Goal: Use online tool/utility: Use online tool/utility

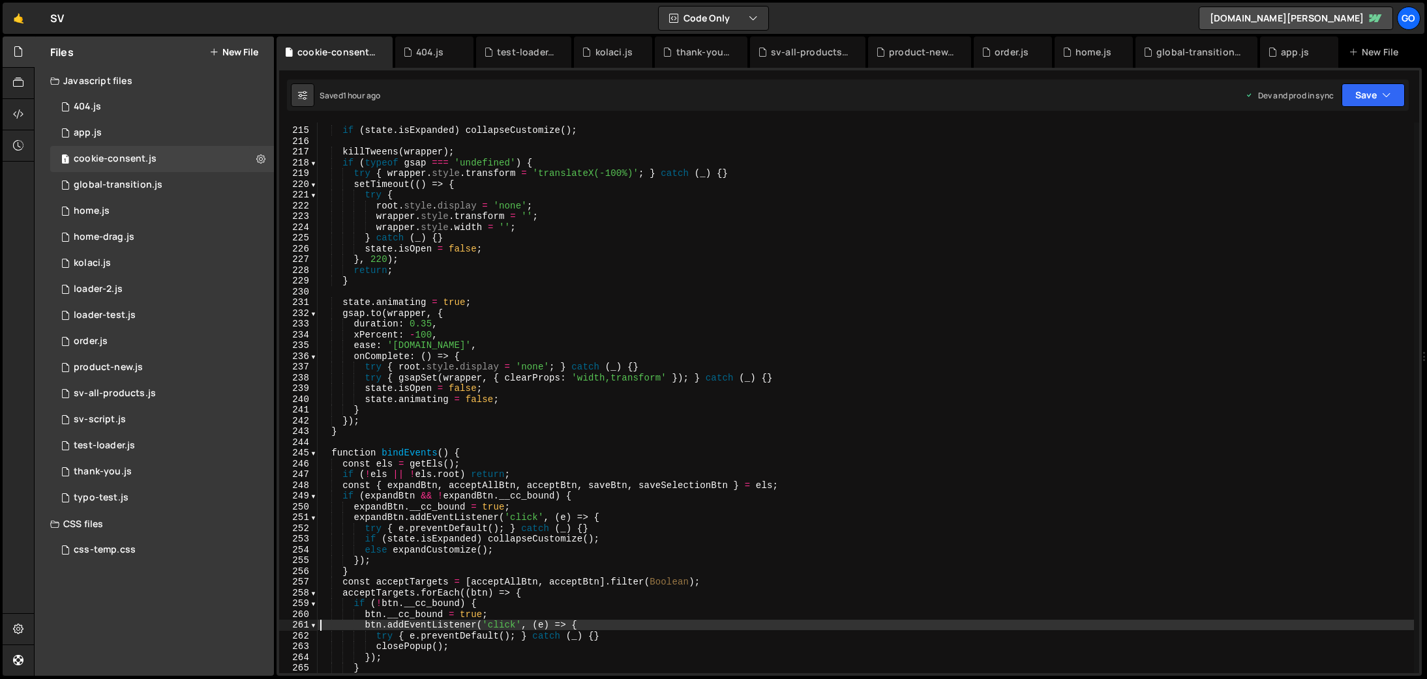
scroll to position [2301, 0]
click at [477, 254] on div "if ( state . isExpanded ) collapseCustomize ( ) ; killTweens ( wrapper ) ; if (…" at bounding box center [866, 400] width 1096 height 573
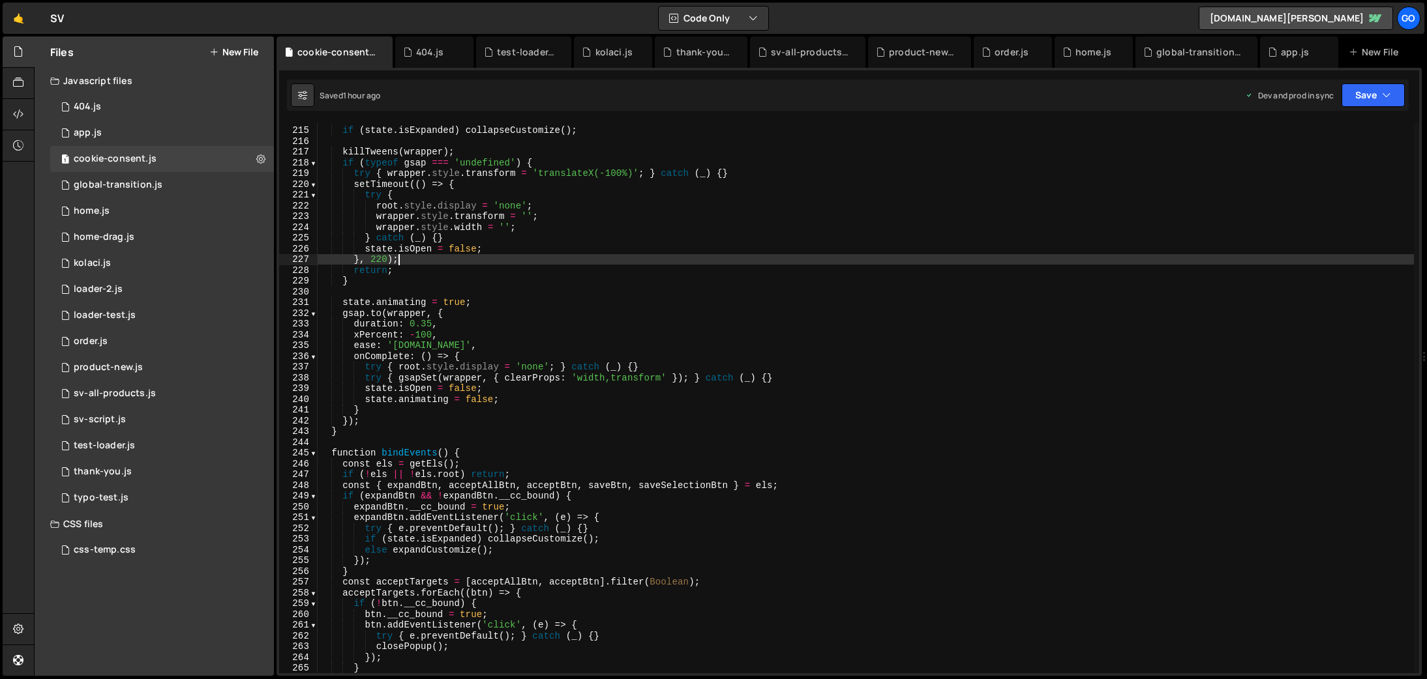
type textarea "})();"
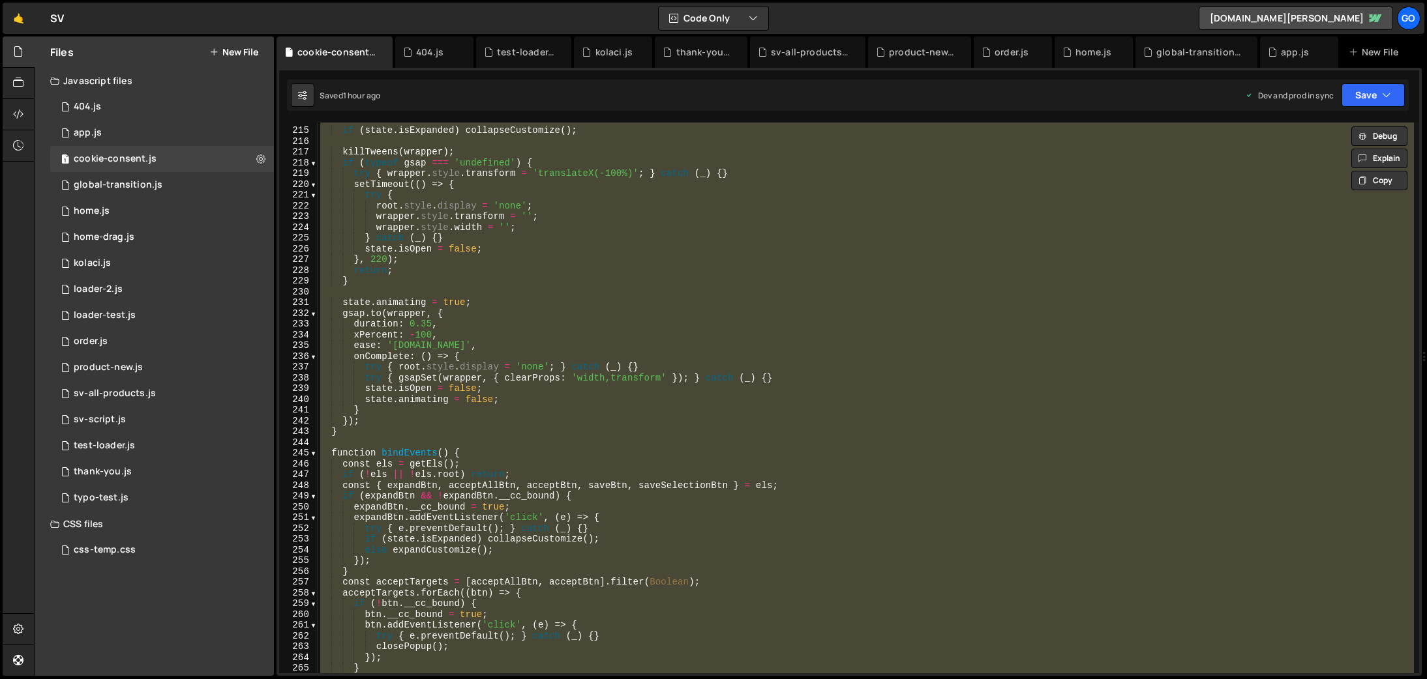
paste textarea
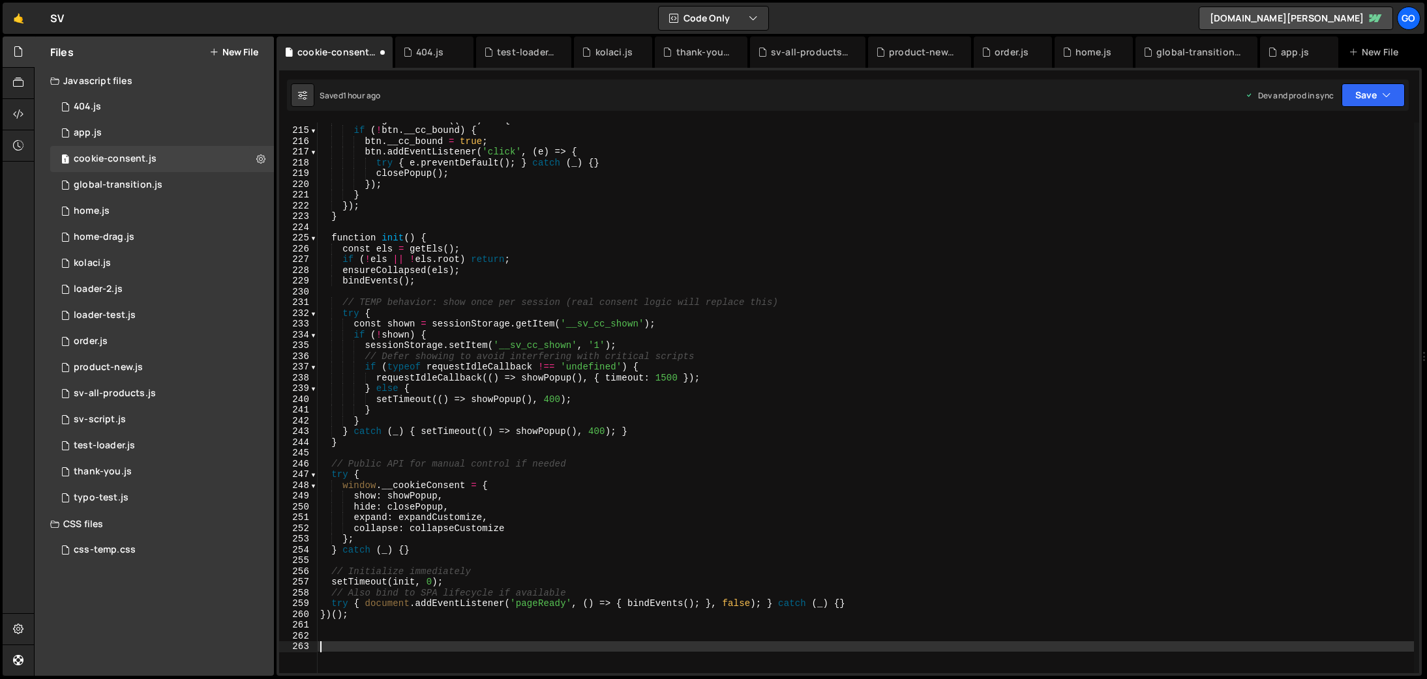
scroll to position [2300, 0]
type textarea "closePopup();"
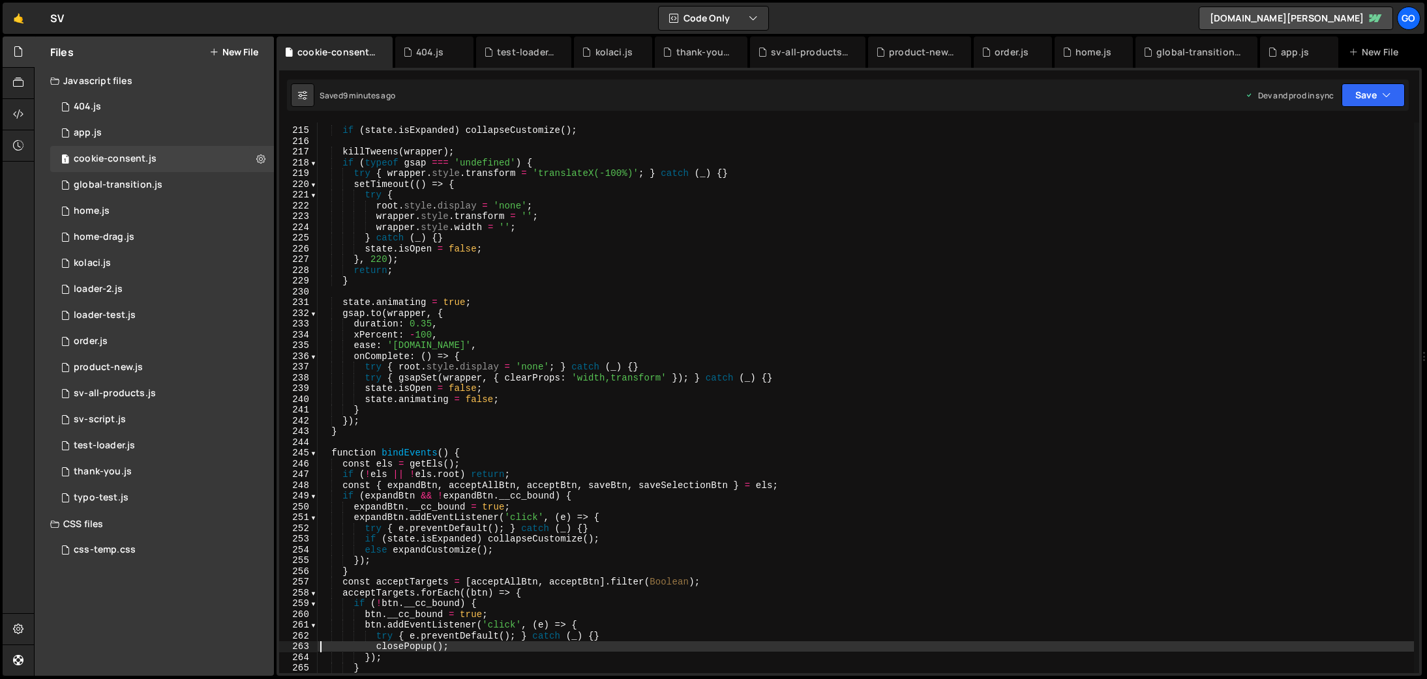
click at [516, 295] on div "if ( state . isExpanded ) collapseCustomize ( ) ; killTweens ( wrapper ) ; if (…" at bounding box center [866, 400] width 1096 height 573
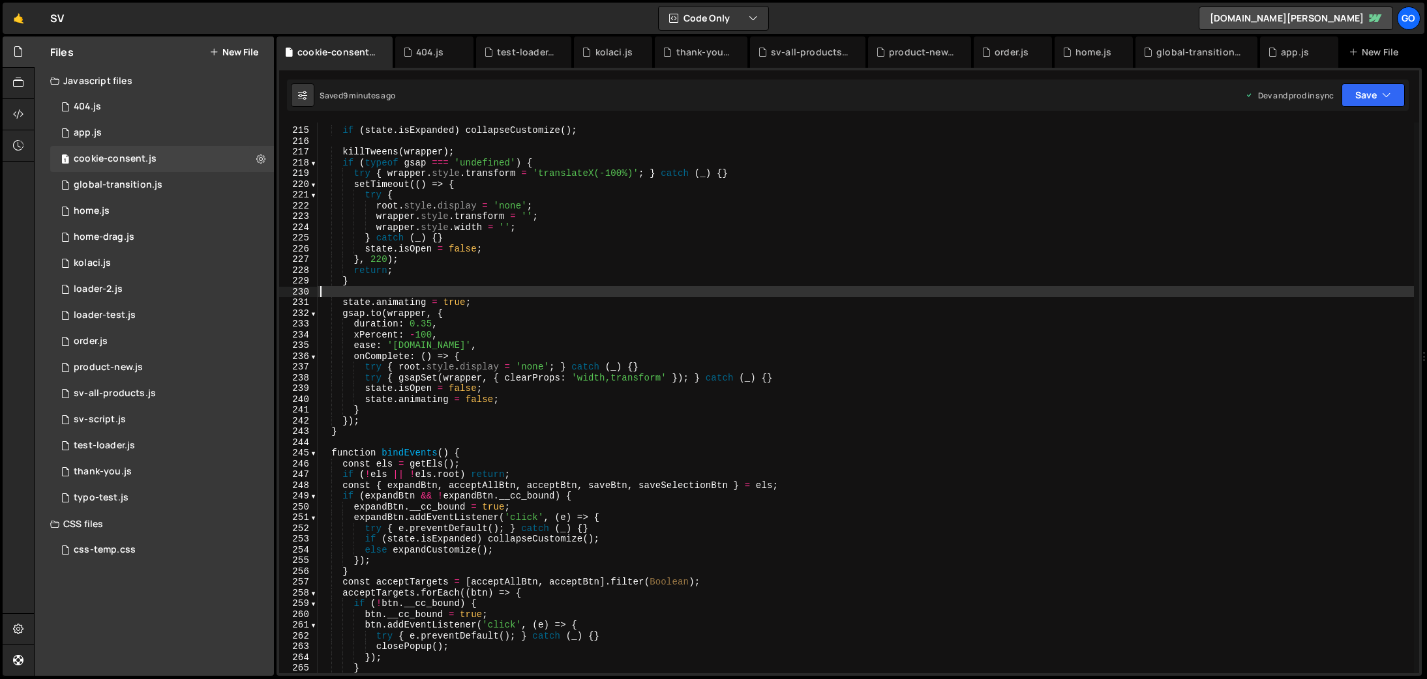
type textarea "})();"
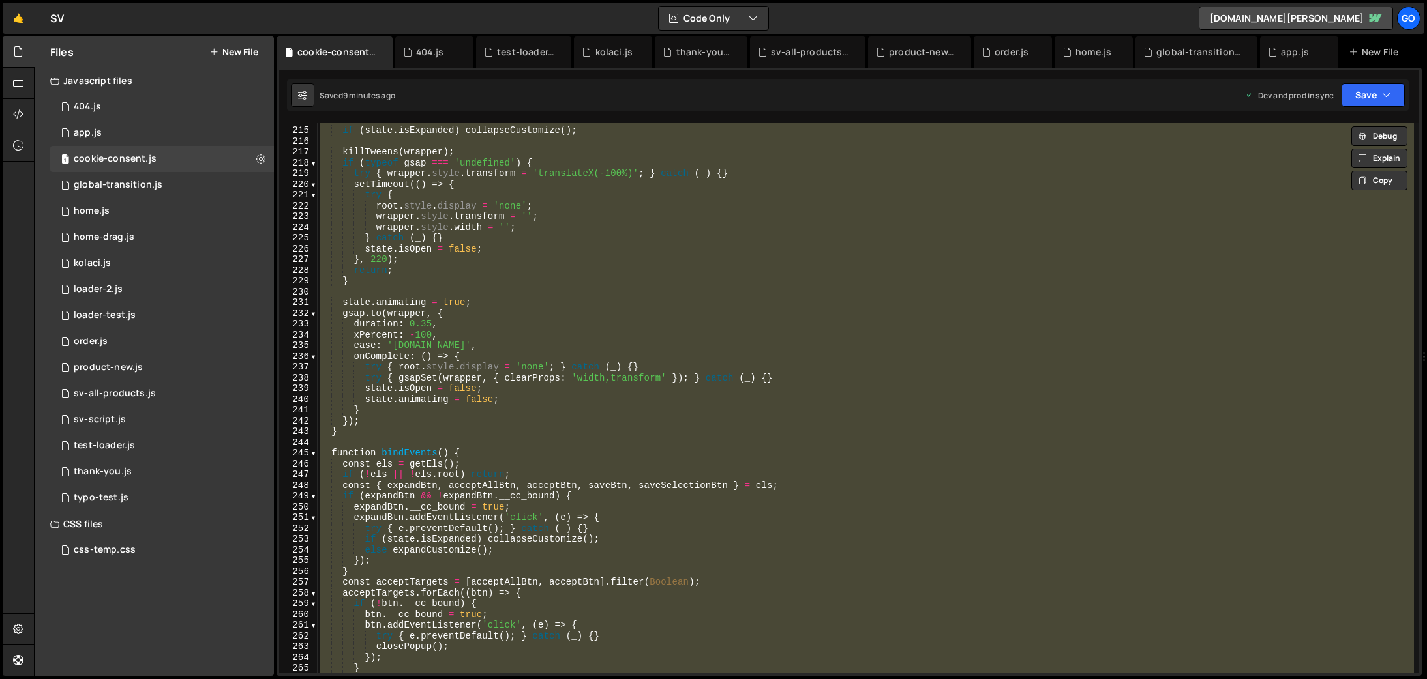
paste textarea
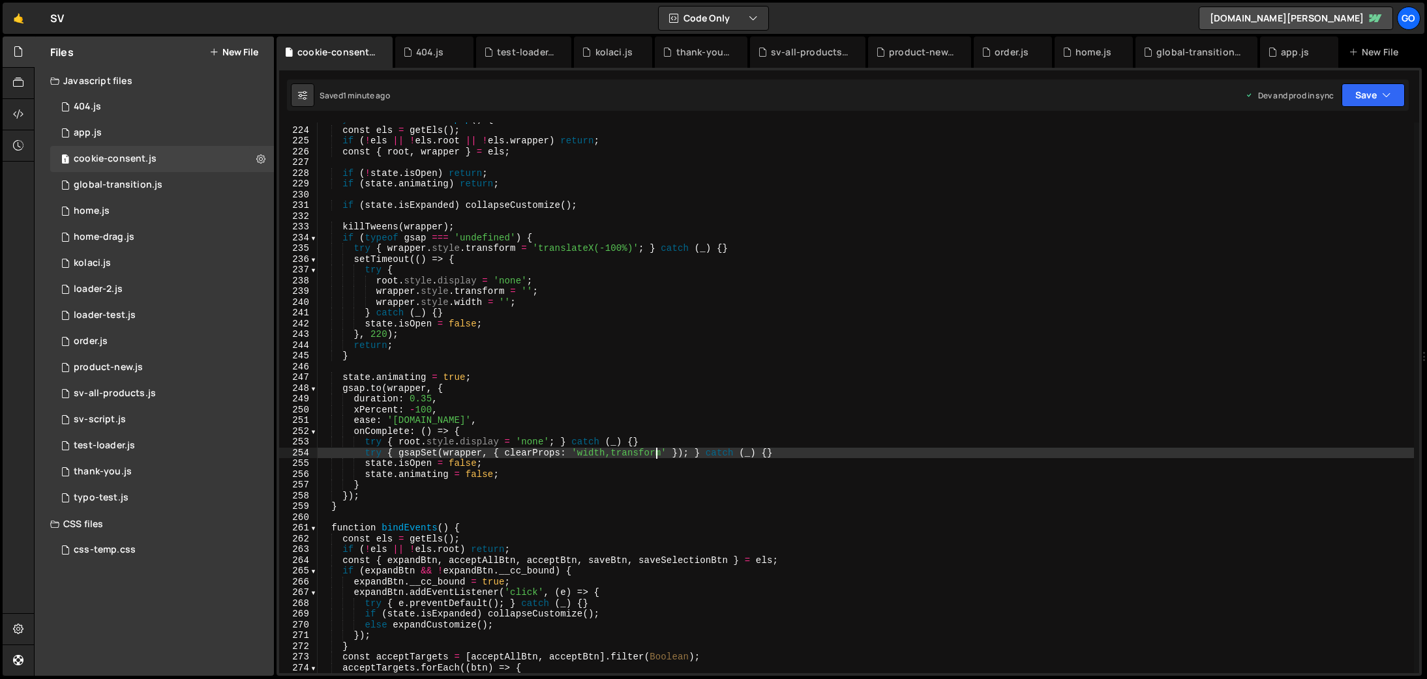
click at [656, 453] on div "async function closePopup ( ) { const els = getEls ( ) ; if ( ! els || ! els . …" at bounding box center [866, 400] width 1096 height 573
type textarea "})();"
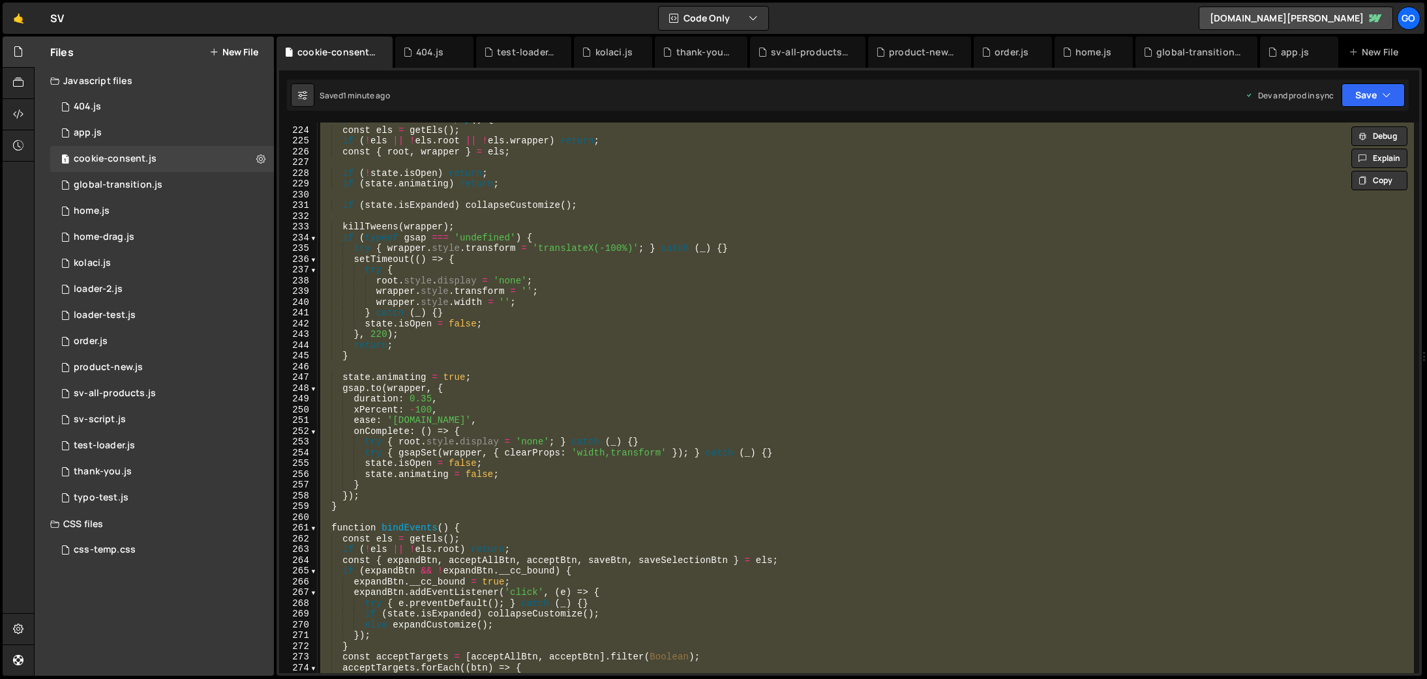
paste textarea
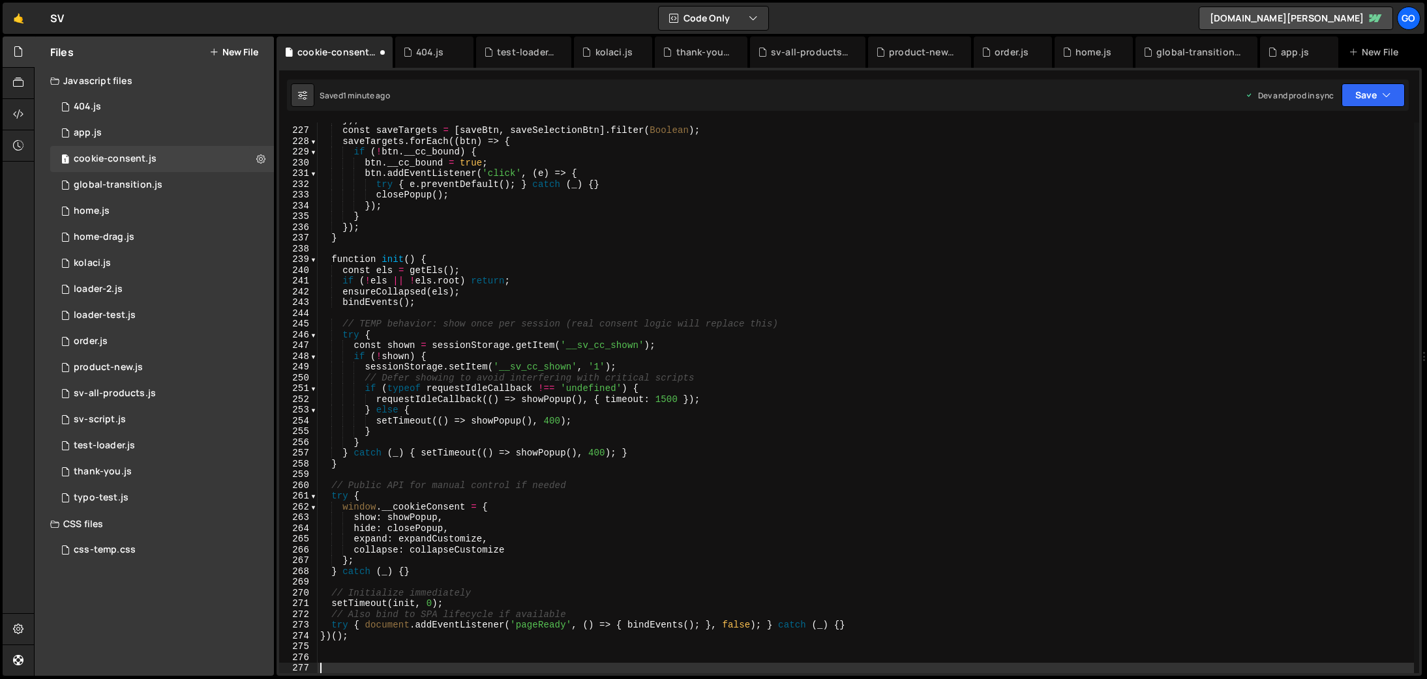
scroll to position [2429, 0]
type textarea "if (state.isExpanded) collapseCustomize();"
